Goal: Check status: Check status

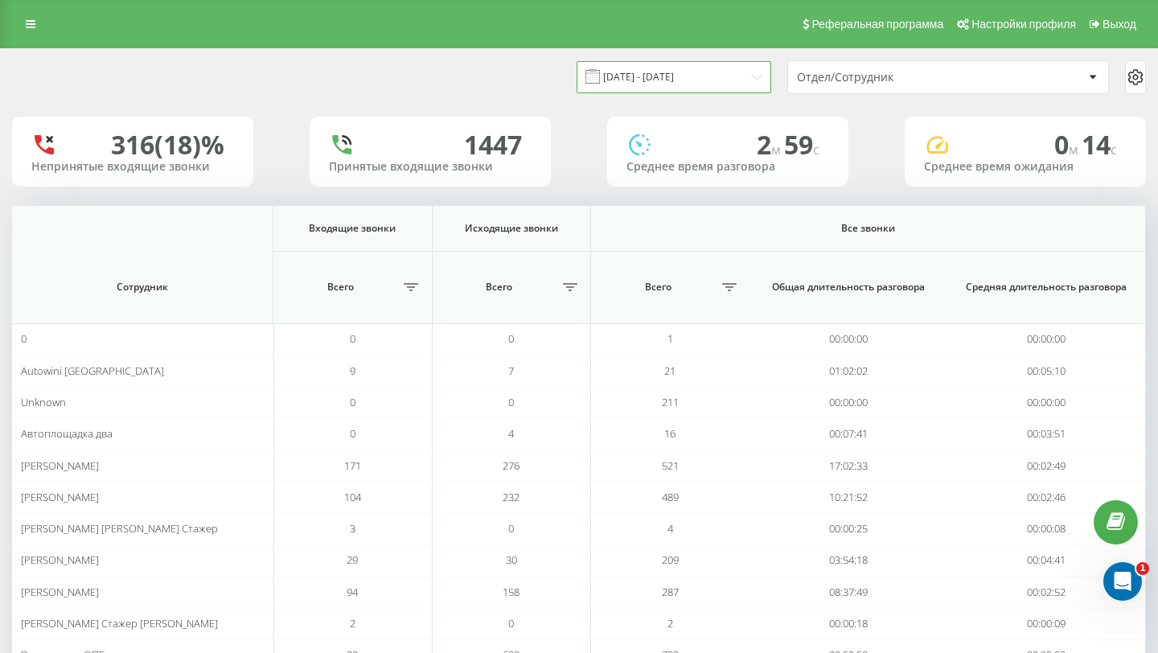
click at [616, 86] on input "[DATE] - [DATE]" at bounding box center [674, 76] width 195 height 31
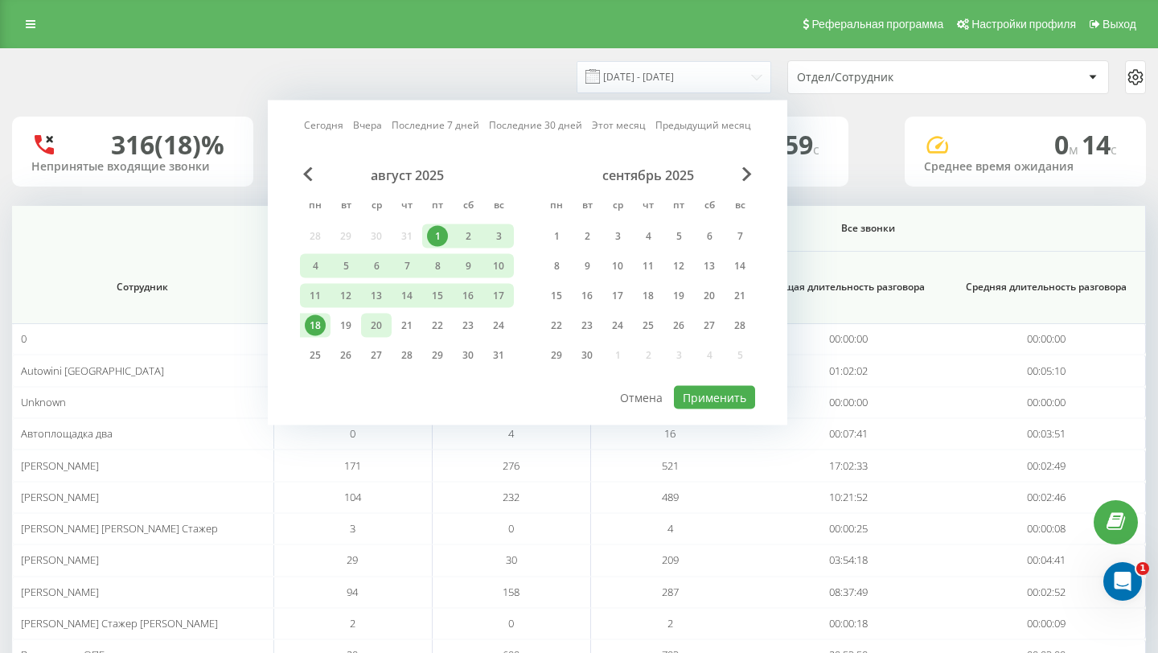
click at [370, 327] on div "20" at bounding box center [376, 325] width 21 height 21
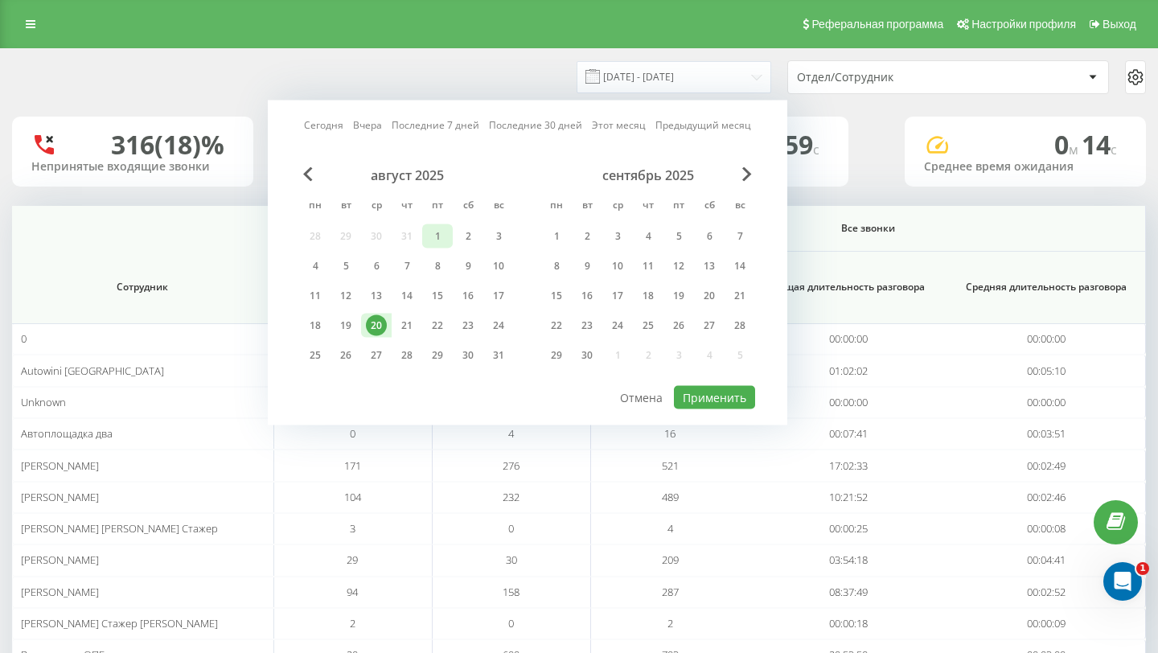
click at [443, 228] on div "1" at bounding box center [437, 236] width 21 height 21
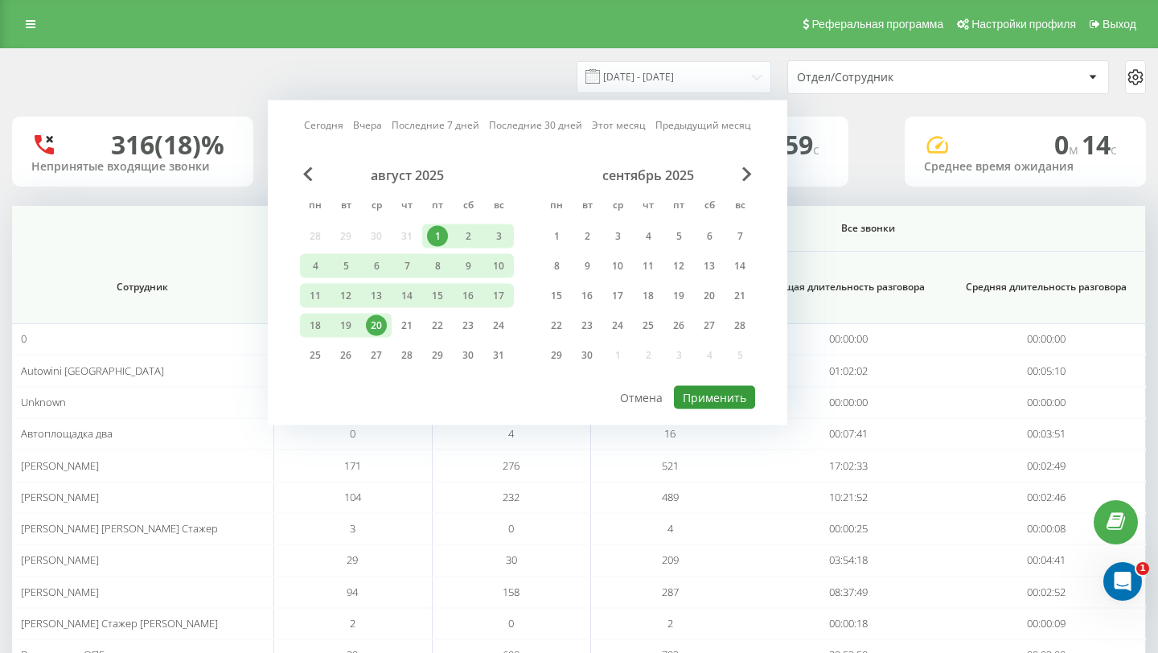
click at [735, 404] on button "Применить" at bounding box center [714, 397] width 81 height 23
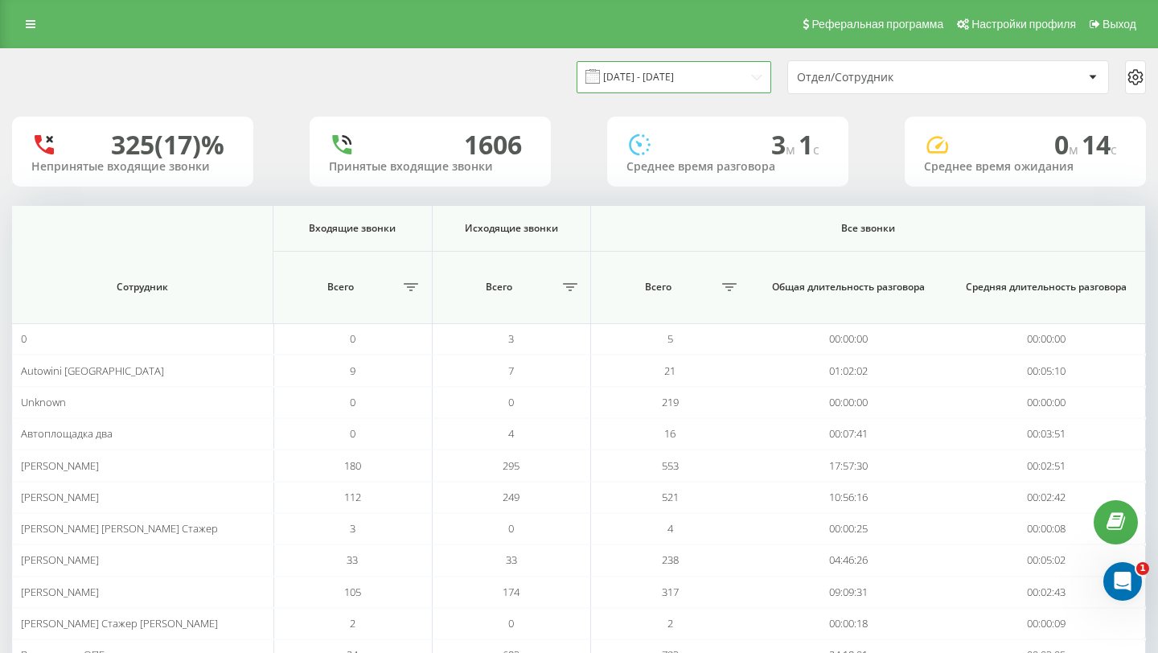
click at [627, 87] on input "[DATE] - [DATE]" at bounding box center [674, 76] width 195 height 31
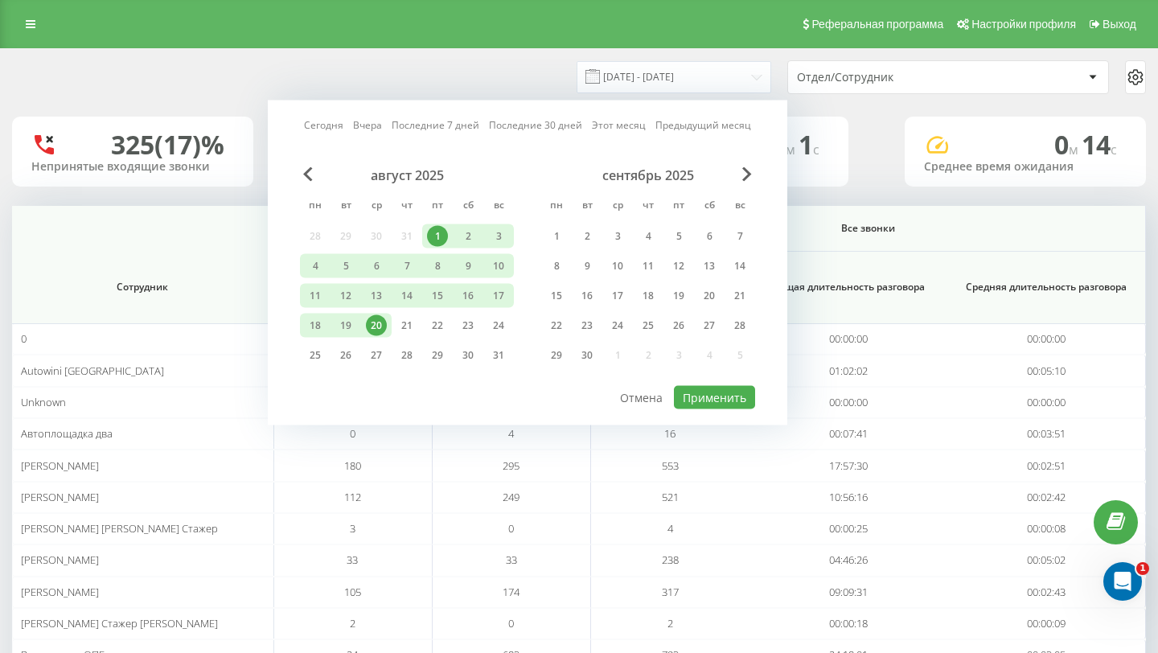
click at [372, 327] on div "20" at bounding box center [376, 325] width 21 height 21
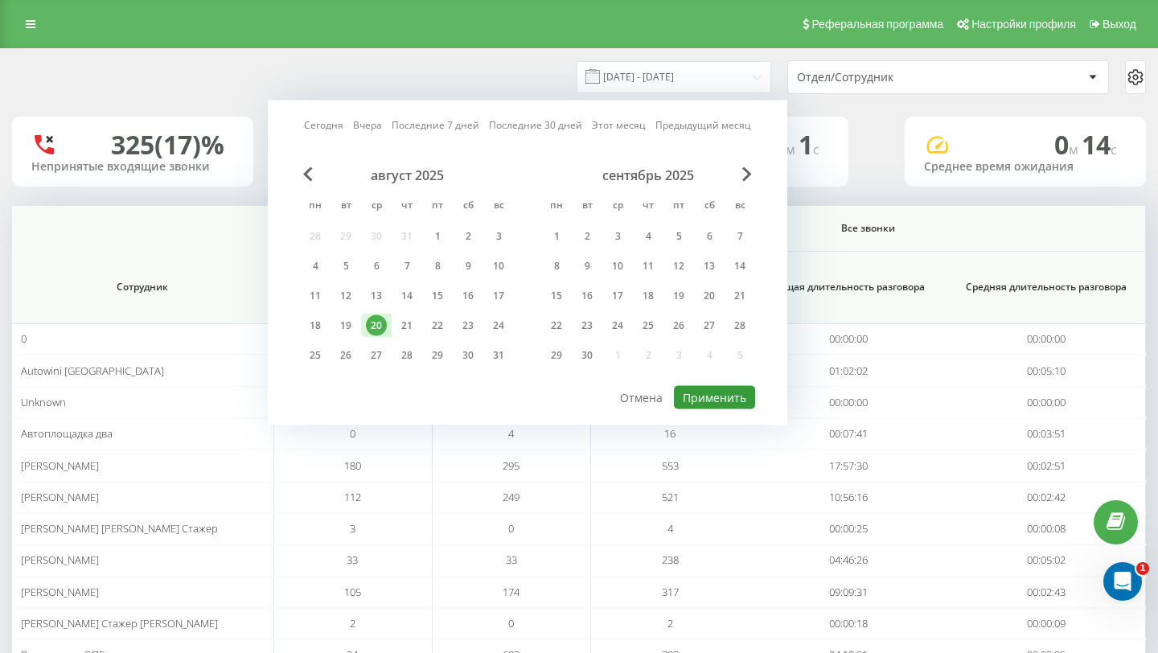
click at [710, 393] on button "Применить" at bounding box center [714, 397] width 81 height 23
type input "[DATE] - [DATE]"
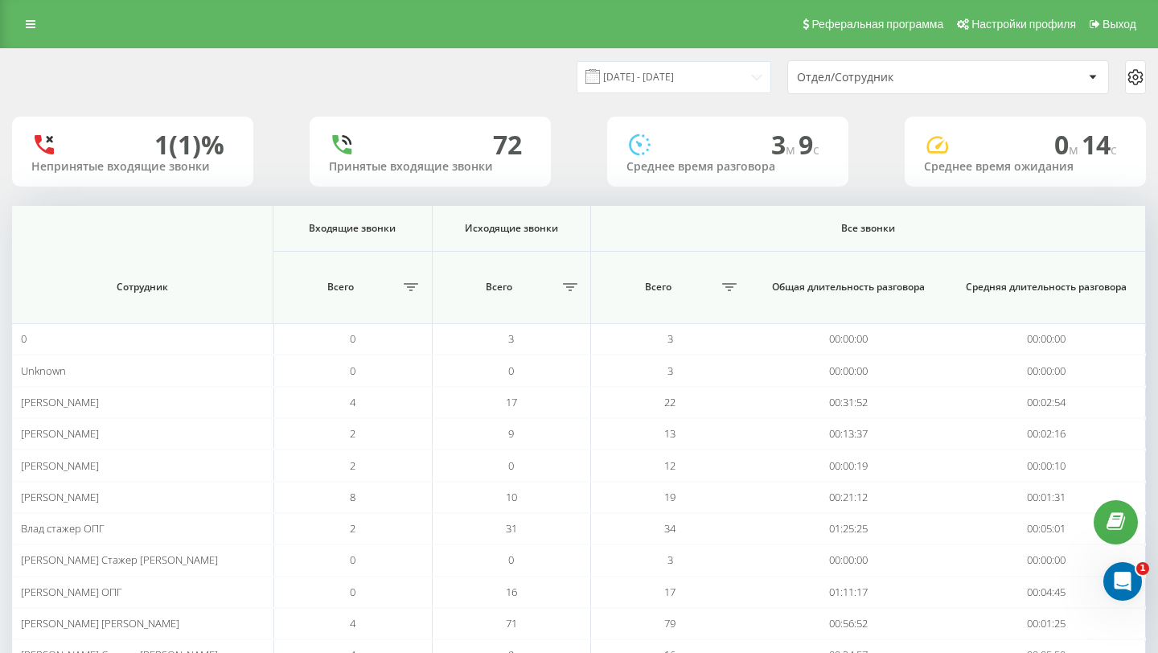
click at [273, 84] on div "[DATE] - [DATE] Отдел/Сотрудник" at bounding box center [579, 77] width 1134 height 34
click at [648, 77] on input "[DATE] - [DATE]" at bounding box center [674, 76] width 195 height 31
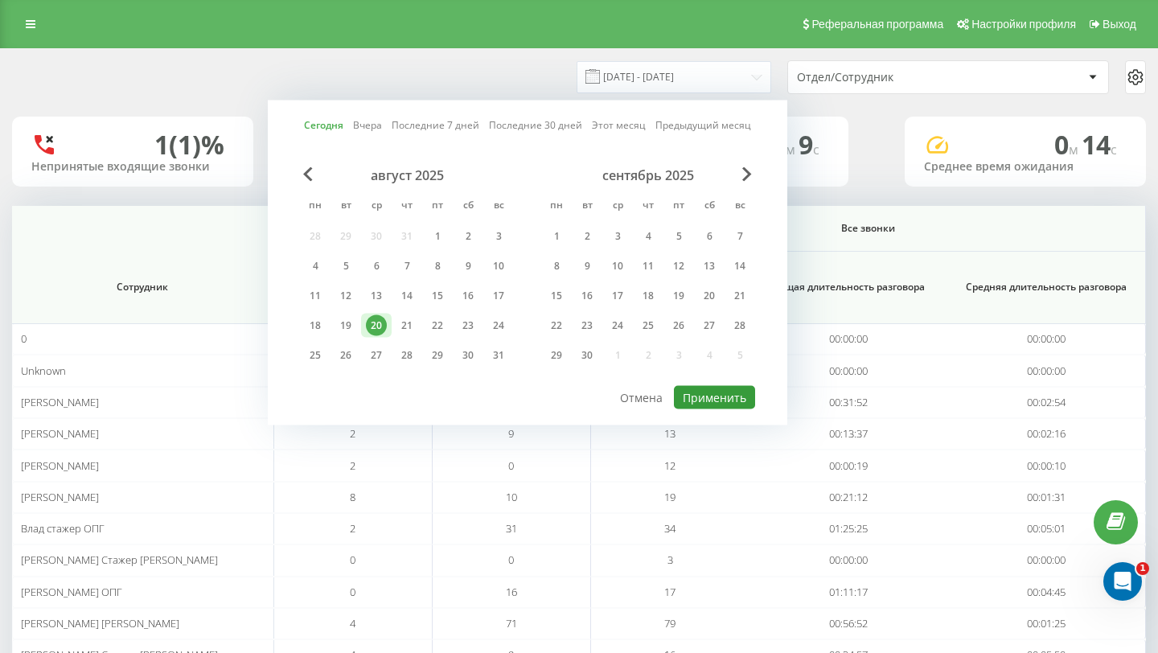
click at [715, 401] on button "Применить" at bounding box center [714, 397] width 81 height 23
